Goal: Task Accomplishment & Management: Complete application form

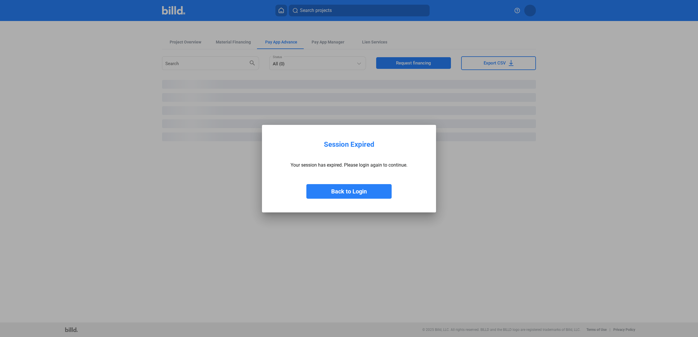
click at [343, 192] on button "Back to Login" at bounding box center [348, 191] width 85 height 15
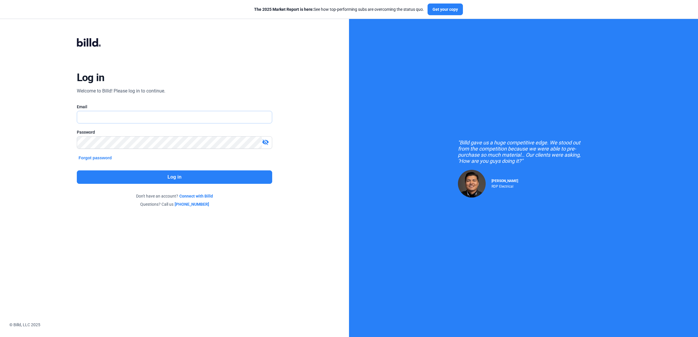
type input "[EMAIL_ADDRESS][DOMAIN_NAME]"
click at [195, 182] on button "Log in" at bounding box center [174, 177] width 195 height 13
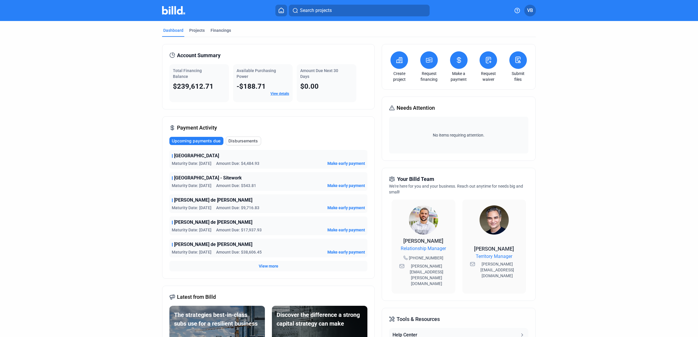
click at [488, 64] on request-waiver-icon at bounding box center [488, 60] width 7 height 7
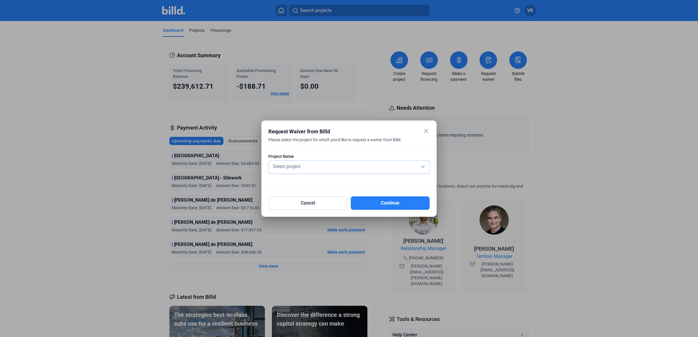
click at [348, 167] on div "Select project" at bounding box center [349, 166] width 155 height 8
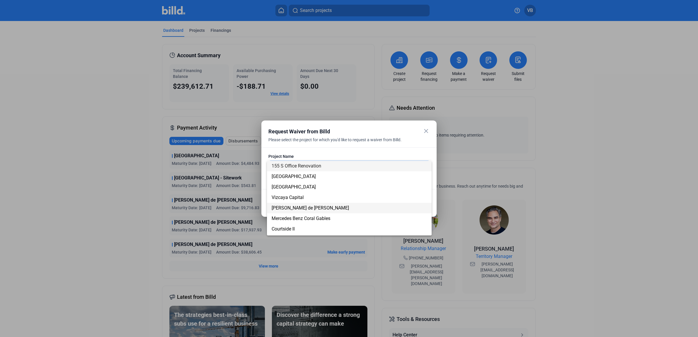
scroll to position [37, 0]
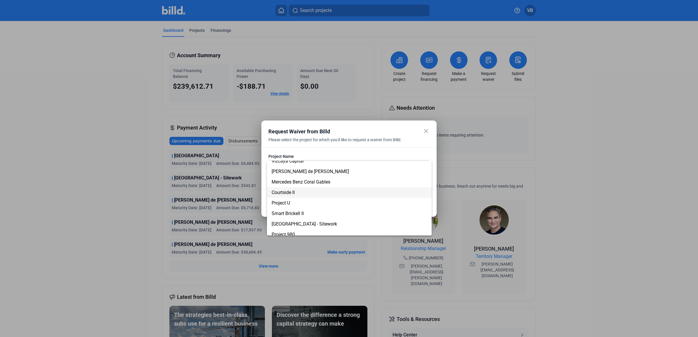
click at [340, 194] on span "Courtside II" at bounding box center [349, 192] width 155 height 11
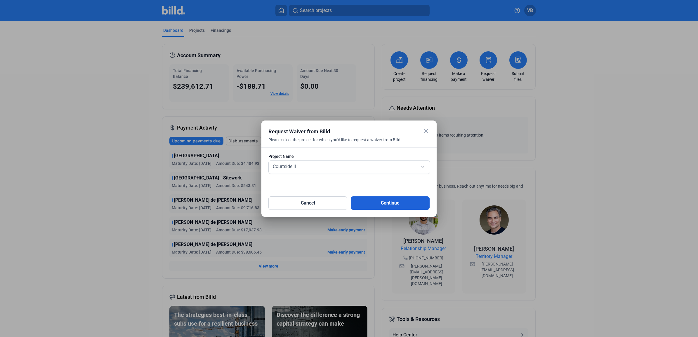
click at [395, 205] on button "Continue" at bounding box center [390, 203] width 79 height 13
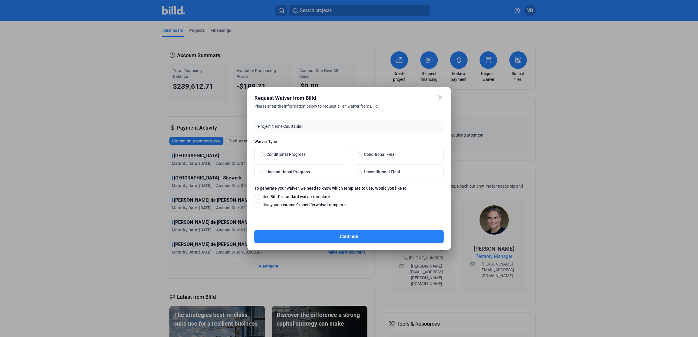
click at [334, 173] on span "Unconditional Progress" at bounding box center [302, 172] width 77 height 6
click at [264, 173] on input "Unconditional Progress" at bounding box center [261, 171] width 5 height 5
radio input "true"
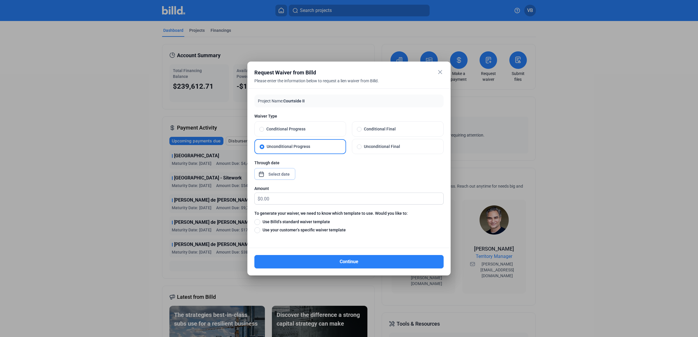
click at [282, 174] on div "close Request Waiver from Billd Please enter the information below to request a…" at bounding box center [349, 168] width 698 height 337
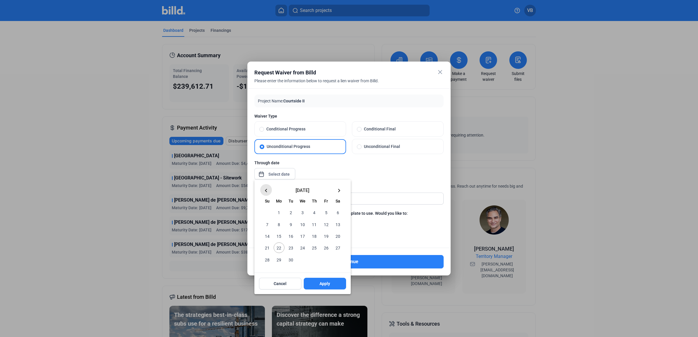
click at [265, 193] on mat-icon "keyboard_arrow_left" at bounding box center [266, 190] width 7 height 7
click at [269, 189] on mat-icon "keyboard_arrow_left" at bounding box center [266, 190] width 7 height 7
click at [325, 246] on span "25" at bounding box center [326, 248] width 11 height 11
click at [323, 289] on button "Apply" at bounding box center [325, 284] width 42 height 12
type input "[DATE]"
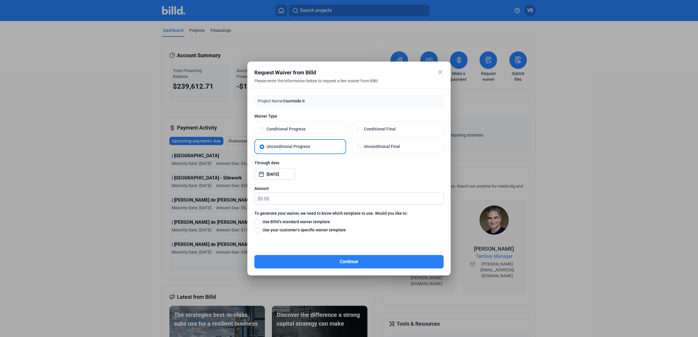
click at [366, 170] on div "Through date [DATE]" at bounding box center [348, 173] width 189 height 26
click at [323, 199] on input "text" at bounding box center [351, 198] width 183 height 11
click at [315, 221] on span "Use Billd’s standard waiver template" at bounding box center [295, 222] width 70 height 6
click at [260, 221] on input "Use Billd’s standard waiver template" at bounding box center [257, 222] width 6 height 6
radio input "true"
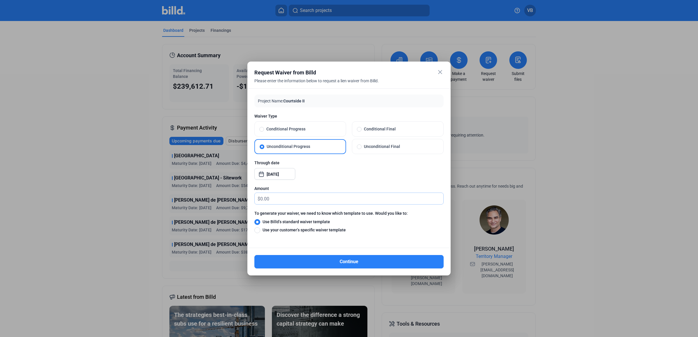
click at [324, 199] on input "text" at bounding box center [351, 198] width 183 height 11
click at [440, 74] on mat-icon "close" at bounding box center [440, 72] width 7 height 7
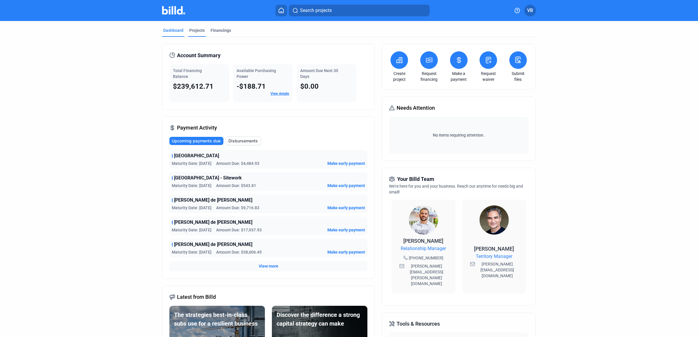
click at [198, 35] on div "Projects" at bounding box center [197, 31] width 18 height 9
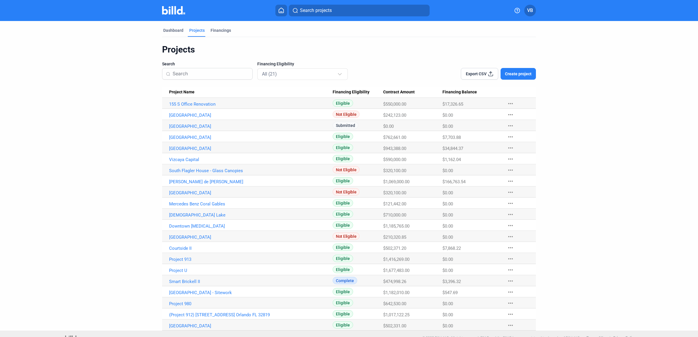
drag, startPoint x: 468, startPoint y: 249, endPoint x: 435, endPoint y: 248, distance: 32.4
click at [435, 248] on tr "Courtside II Eligible $502,371.20 $7,868.22 more_horiz" at bounding box center [349, 247] width 374 height 11
copy tr "$7,868.22"
drag, startPoint x: 175, startPoint y: 28, endPoint x: 173, endPoint y: 26, distance: 3.0
click at [175, 29] on div "Dashboard" at bounding box center [173, 30] width 20 height 6
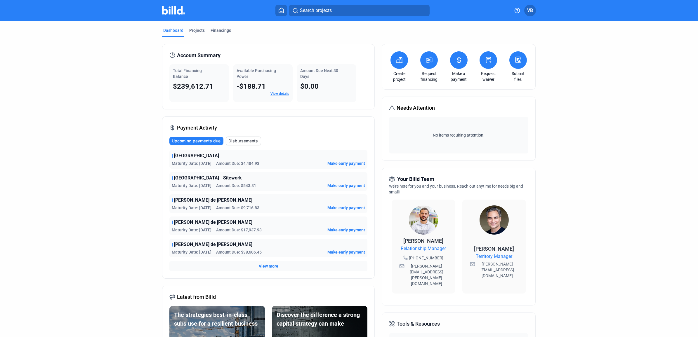
click at [175, 13] on img at bounding box center [173, 10] width 23 height 8
click at [489, 62] on icon at bounding box center [488, 60] width 7 height 7
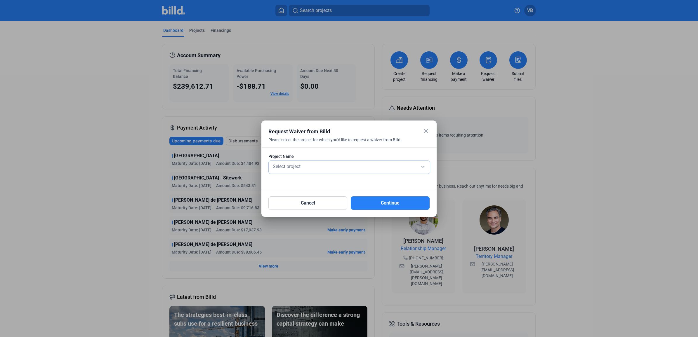
click at [344, 166] on div "Select project" at bounding box center [349, 166] width 155 height 8
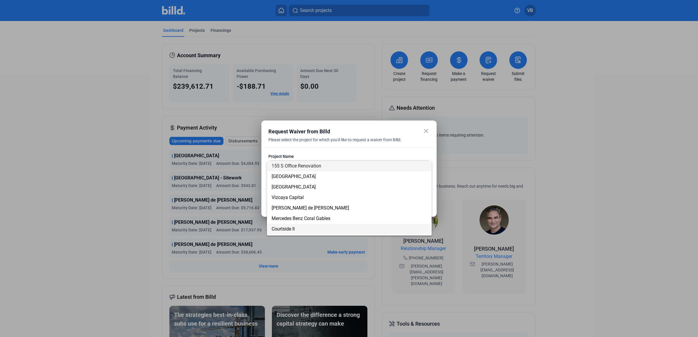
click at [365, 227] on span "Courtside II" at bounding box center [349, 229] width 155 height 11
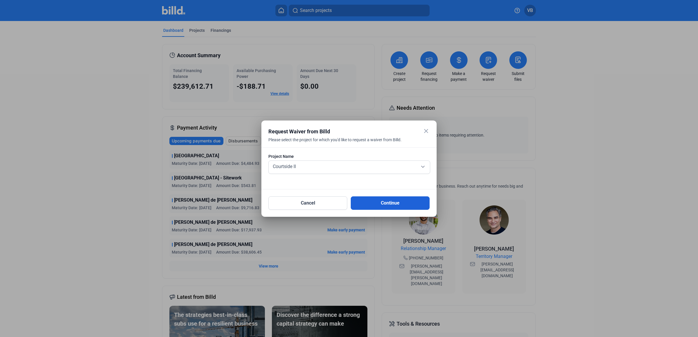
click at [382, 206] on button "Continue" at bounding box center [390, 203] width 79 height 13
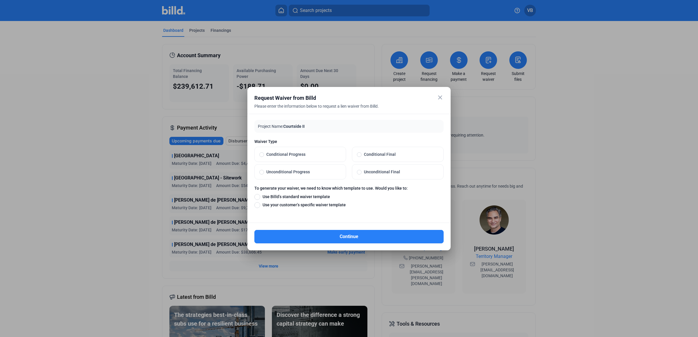
click at [325, 158] on label "Conditional Progress" at bounding box center [300, 154] width 91 height 15
click at [264, 157] on input "Conditional Progress" at bounding box center [261, 154] width 5 height 5
radio input "true"
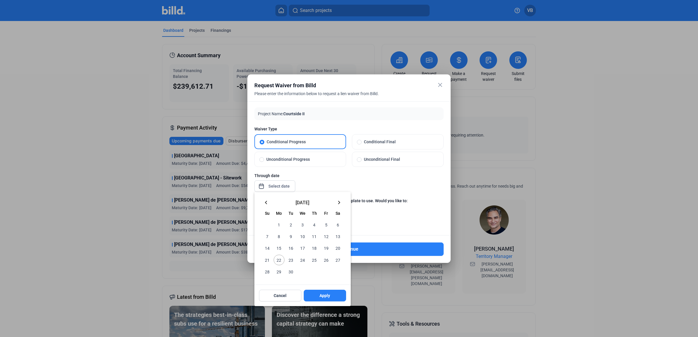
click at [285, 187] on div "close Request Waiver from Billd Please enter the information below to request a…" at bounding box center [349, 168] width 698 height 337
click at [270, 204] on button "keyboard_arrow_left" at bounding box center [266, 203] width 12 height 12
click at [263, 204] on mat-icon "keyboard_arrow_left" at bounding box center [266, 202] width 7 height 7
click at [326, 262] on span "25" at bounding box center [326, 260] width 11 height 11
click at [337, 298] on button "Apply" at bounding box center [325, 296] width 42 height 12
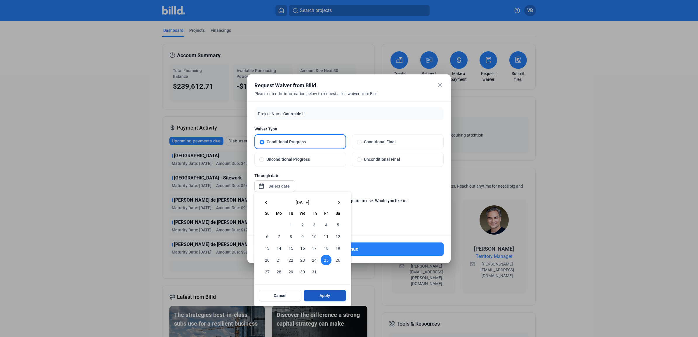
type input "[DATE]"
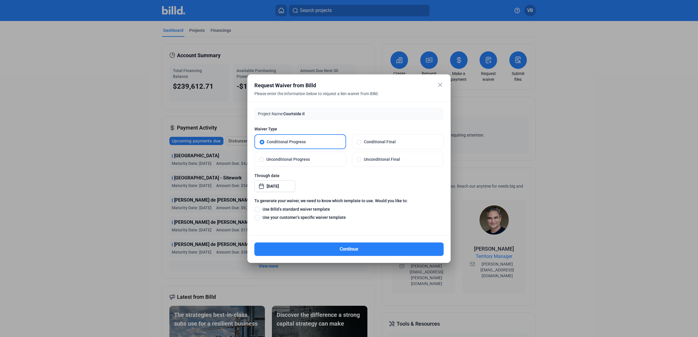
click at [307, 210] on span "Use Billd’s standard waiver template" at bounding box center [295, 209] width 70 height 6
click at [260, 210] on input "Use Billd’s standard waiver template" at bounding box center [257, 209] width 6 height 6
radio input "true"
click at [371, 249] on button "Continue" at bounding box center [348, 249] width 189 height 13
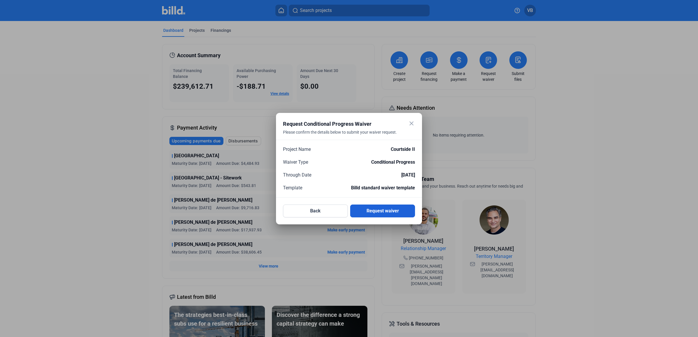
click at [389, 212] on button "Request waiver" at bounding box center [382, 211] width 65 height 13
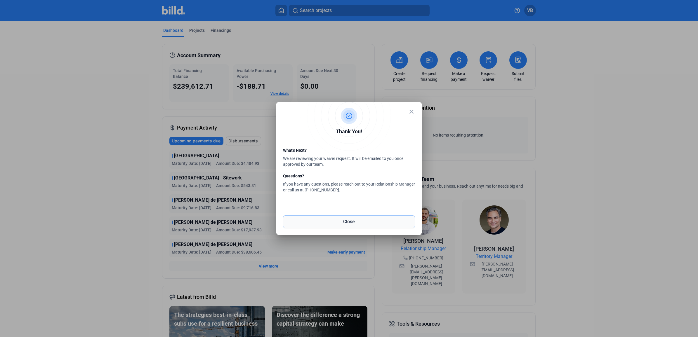
click at [377, 218] on button "Close" at bounding box center [349, 222] width 132 height 13
